Goal: Task Accomplishment & Management: Complete application form

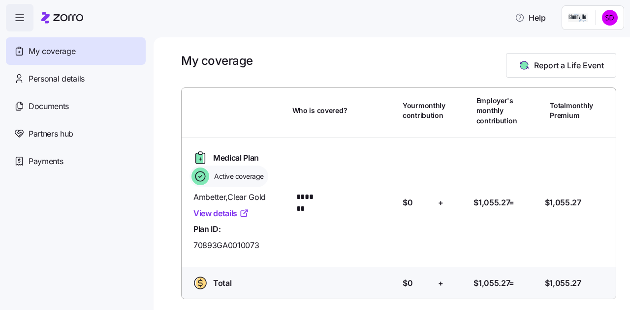
click at [355, 67] on div "My coverage Report a Life Event" at bounding box center [398, 65] width 435 height 25
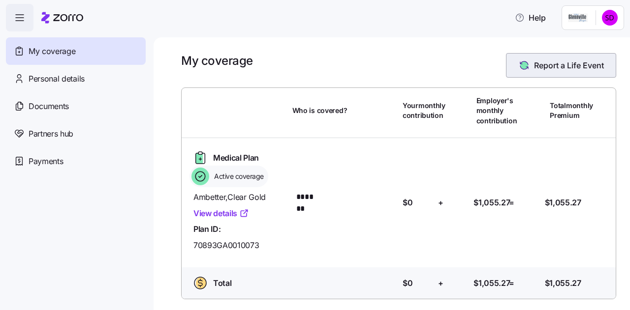
click at [573, 65] on span "Report a Life Event" at bounding box center [569, 66] width 70 height 12
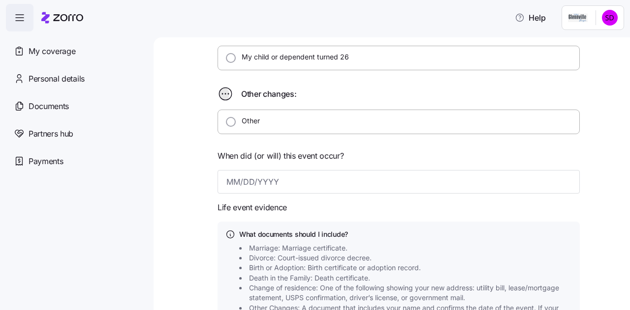
scroll to position [311, 0]
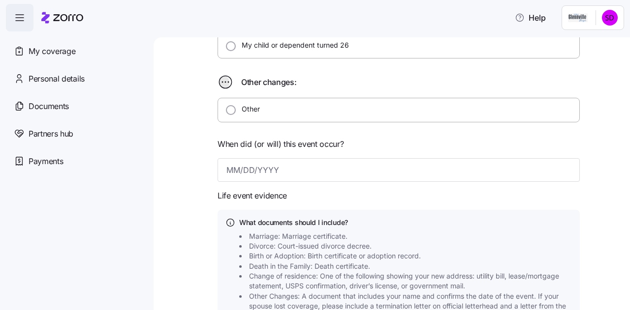
click at [225, 82] on icon at bounding box center [225, 82] width 0 height 0
click at [226, 107] on input "Other" at bounding box center [231, 110] width 10 height 10
radio input "true"
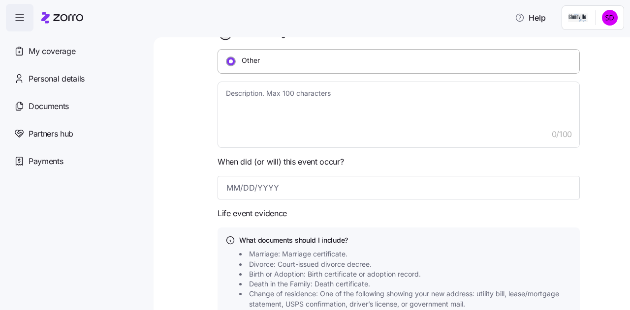
scroll to position [361, 0]
click at [226, 60] on input "Other" at bounding box center [231, 61] width 10 height 10
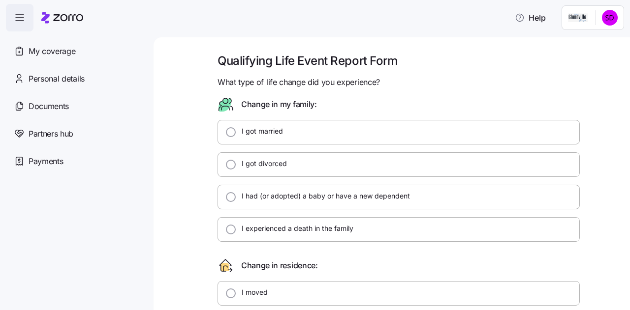
scroll to position [246, 0]
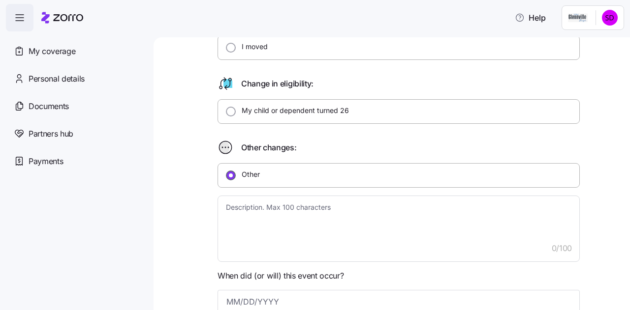
click at [227, 171] on input "Other" at bounding box center [231, 176] width 10 height 10
click at [222, 142] on icon at bounding box center [224, 148] width 10 height 12
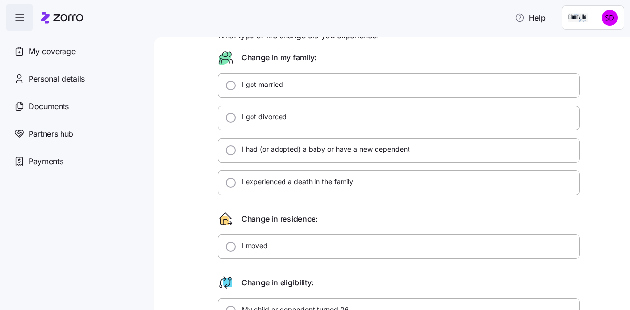
scroll to position [0, 0]
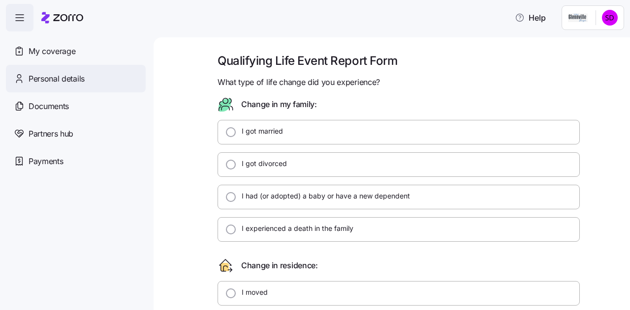
click at [64, 74] on span "Personal details" at bounding box center [57, 79] width 56 height 12
type textarea "x"
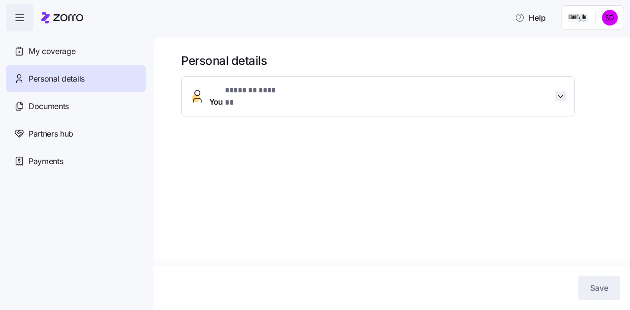
click at [558, 92] on icon "button" at bounding box center [560, 96] width 10 height 10
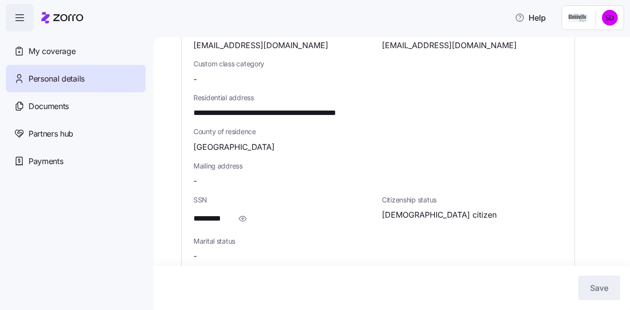
scroll to position [246, 0]
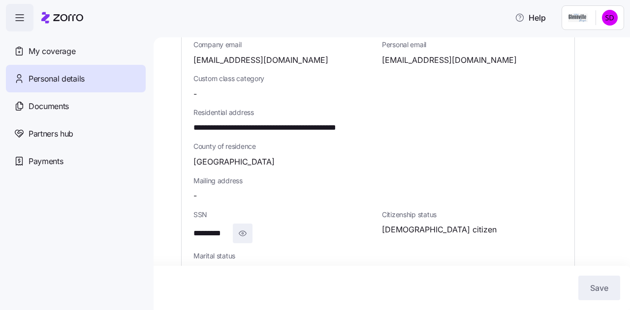
click at [243, 228] on icon "button" at bounding box center [243, 234] width 10 height 12
click at [260, 231] on icon "button" at bounding box center [256, 233] width 7 height 5
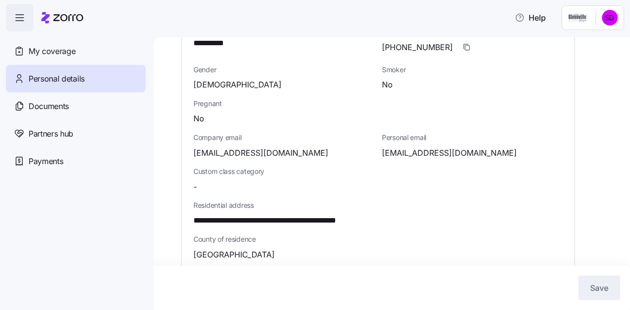
scroll to position [0, 0]
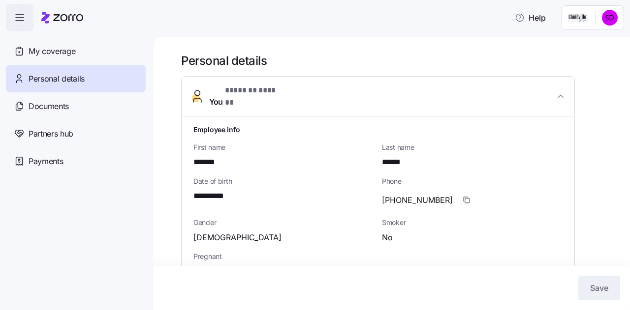
click at [40, 75] on span "Personal details" at bounding box center [57, 79] width 56 height 12
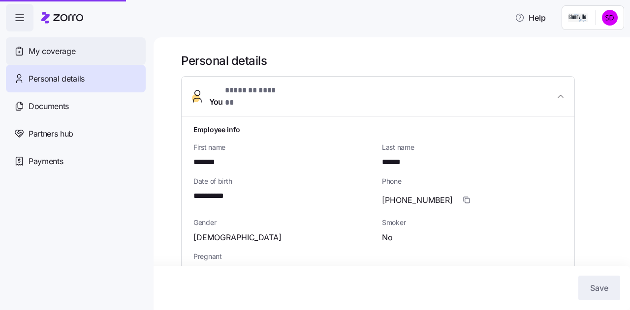
click at [43, 52] on span "My coverage" at bounding box center [52, 51] width 47 height 12
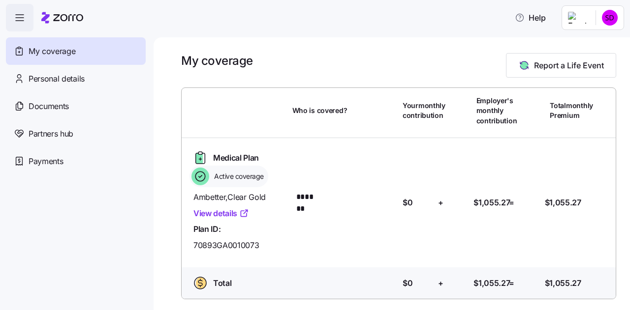
click at [618, 154] on div "My coverage Report a Life Event Who is covered? Your monthly contribution Emplo…" at bounding box center [391, 173] width 476 height 273
click at [99, 257] on nav "My coverage Personal details Documents Partners hub Payments" at bounding box center [76, 170] width 153 height 279
click at [227, 211] on link "View details" at bounding box center [221, 214] width 56 height 12
click at [41, 52] on span "My coverage" at bounding box center [52, 51] width 47 height 12
click at [54, 132] on span "Partners hub" at bounding box center [51, 134] width 45 height 12
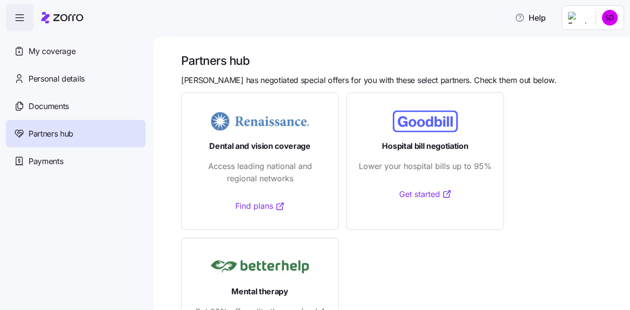
click at [50, 132] on span "Partners hub" at bounding box center [51, 134] width 45 height 12
click at [47, 163] on span "Payments" at bounding box center [46, 161] width 34 height 12
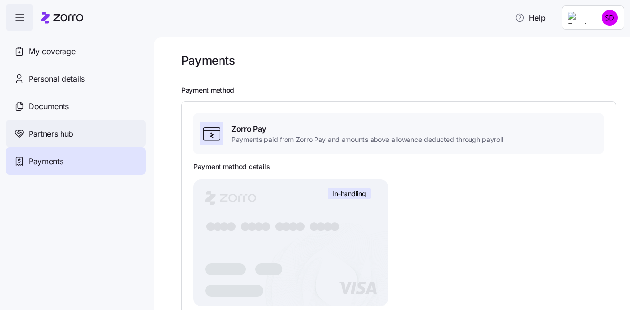
click at [41, 132] on span "Partners hub" at bounding box center [51, 134] width 45 height 12
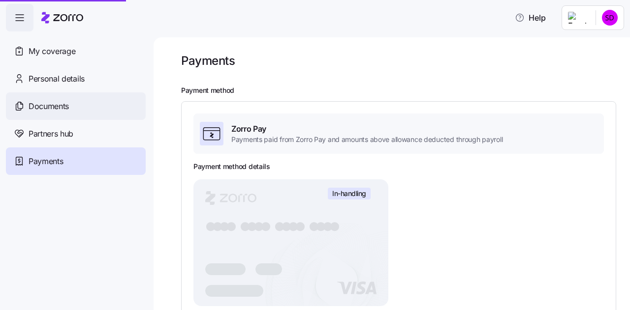
click at [40, 103] on span "Documents" at bounding box center [49, 106] width 40 height 12
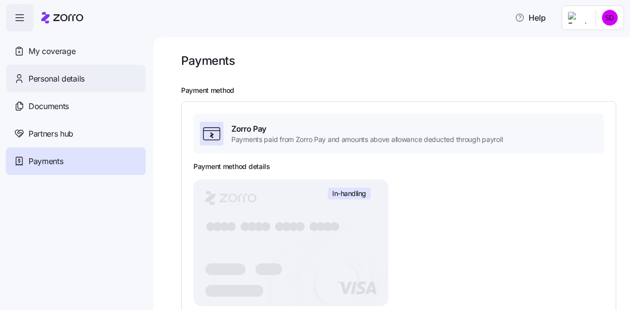
click at [45, 77] on span "Personal details" at bounding box center [57, 79] width 56 height 12
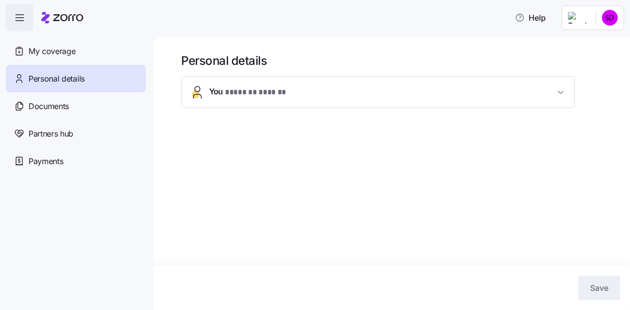
click at [52, 53] on span "My coverage" at bounding box center [52, 51] width 47 height 12
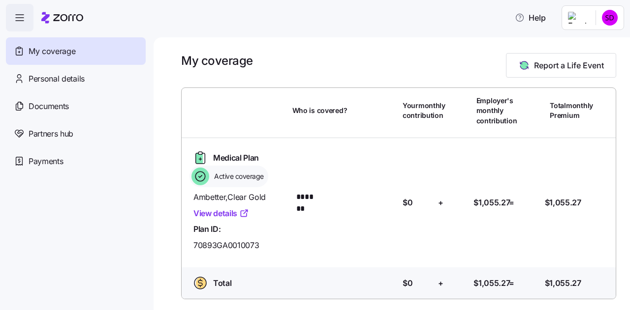
click at [18, 20] on icon "button" at bounding box center [20, 18] width 12 height 12
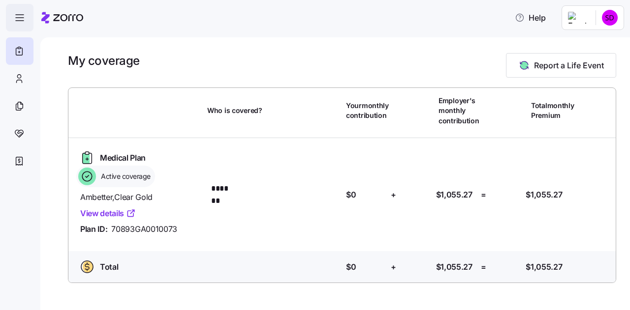
click at [15, 13] on icon "button" at bounding box center [20, 18] width 12 height 12
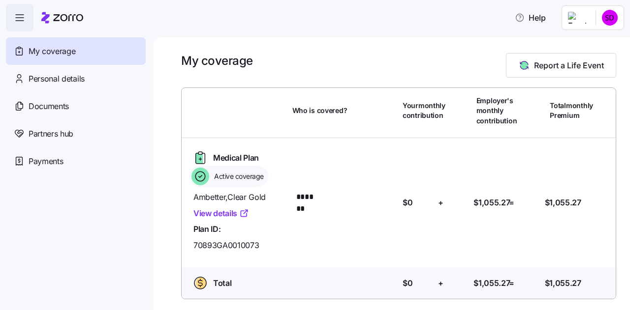
click at [27, 12] on span "button" at bounding box center [19, 17] width 27 height 27
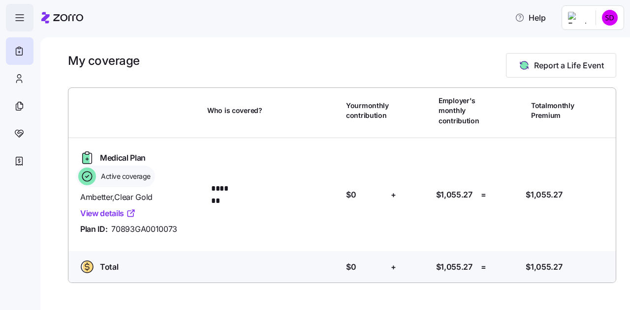
click at [19, 15] on icon "button" at bounding box center [20, 18] width 12 height 12
